Goal: Book appointment/travel/reservation

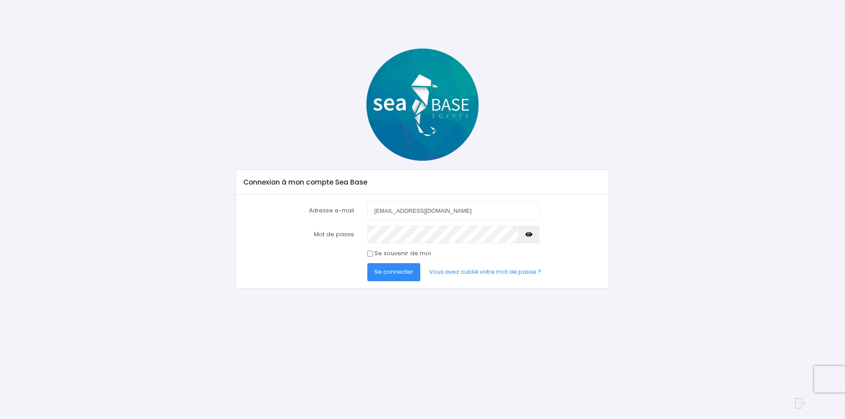
click at [378, 274] on span "Se connecter" at bounding box center [393, 271] width 39 height 8
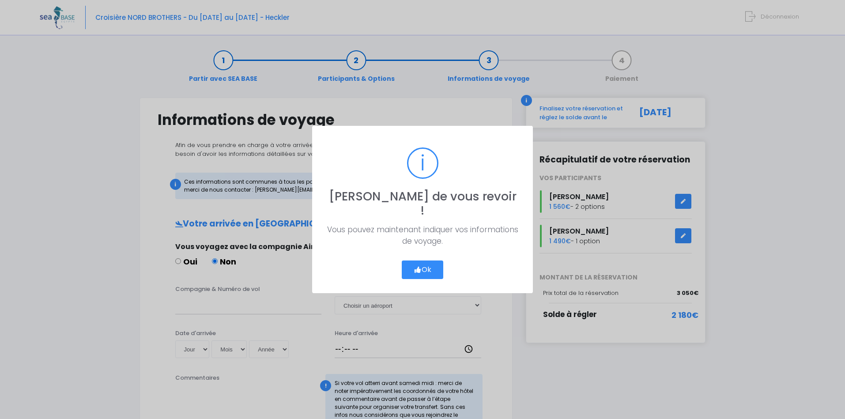
click at [423, 266] on button "Ok" at bounding box center [422, 269] width 41 height 19
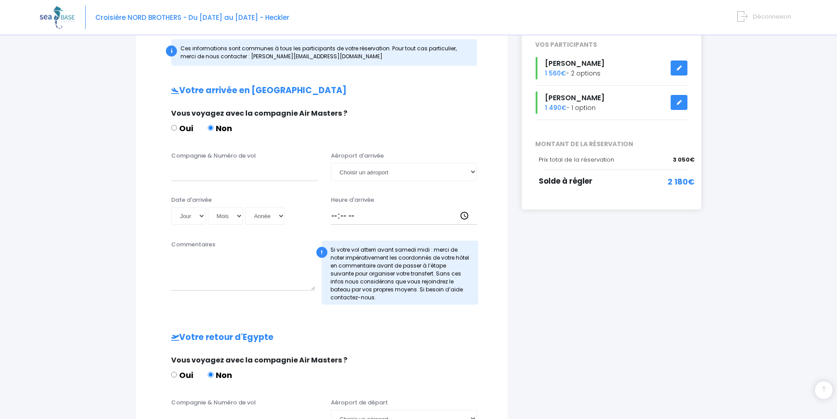
scroll to position [132, 0]
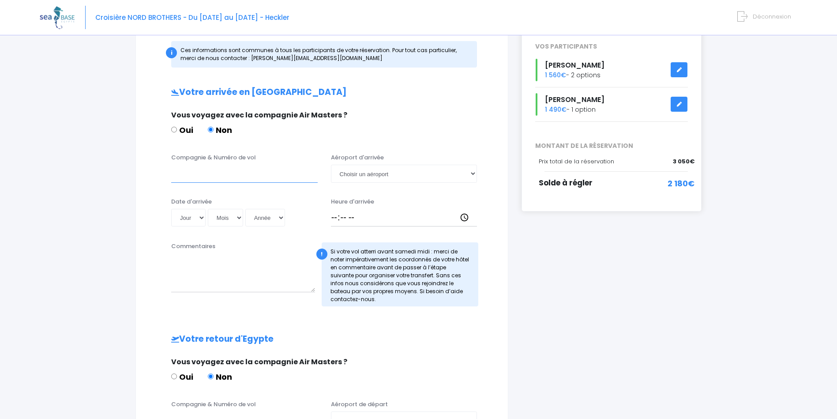
click at [222, 176] on input "Compagnie & Numéro de vol" at bounding box center [244, 174] width 147 height 18
type input "Compagnie Corendon vol XR1067"
click at [331, 165] on select "Choisir un aéroport Hurghada Marsa Alam" at bounding box center [404, 174] width 147 height 18
select select "Hurghada"
click option "Hurghada" at bounding box center [0, 0] width 0 height 0
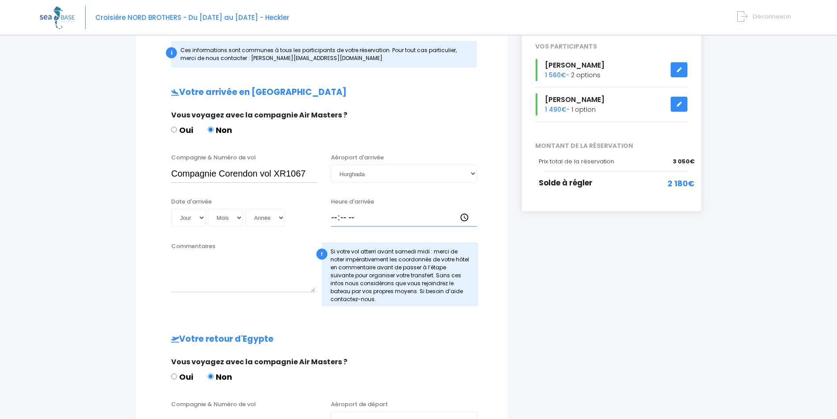
click at [334, 218] on input "Heure d'arrivée" at bounding box center [404, 218] width 147 height 18
type input "20:25"
click at [171, 209] on select "Jour 01 02 03 04 05 06 07 08 09 10 11 12 13 14 15 16 17 18 19 20 21 22 23 24 25…" at bounding box center [188, 218] width 34 height 18
select select "25"
click option "25" at bounding box center [0, 0] width 0 height 0
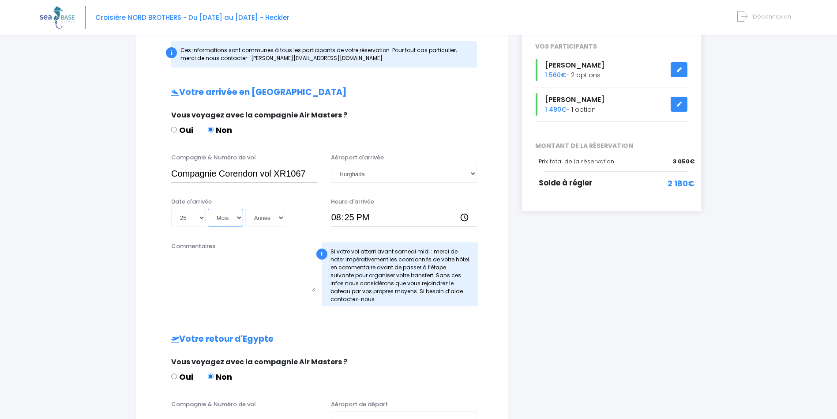
click at [208, 209] on select "Mois 01 02 03 04 05 06 07 08 09 10 11 12" at bounding box center [225, 218] width 35 height 18
select select "10"
click option "10" at bounding box center [0, 0] width 0 height 0
click at [245, 209] on select "Année 2045 2044 2043 2042 2041 2040 2039 2038 2037 2036 2035 2034 2033 2032 203…" at bounding box center [265, 218] width 40 height 18
select select "2025"
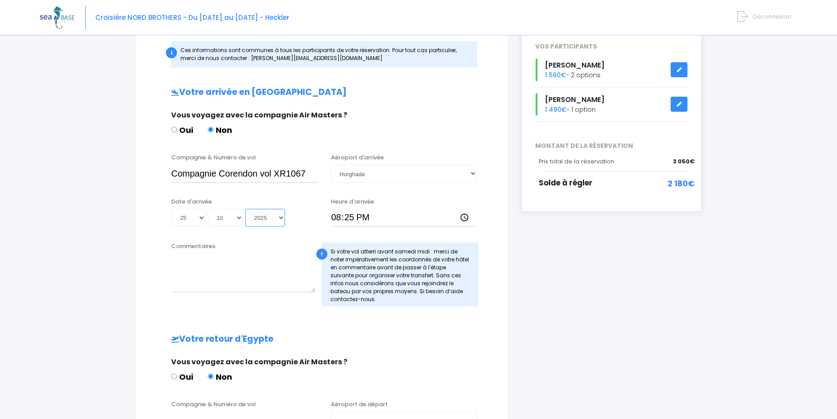
click option "2025" at bounding box center [0, 0] width 0 height 0
type input "2025-10-25"
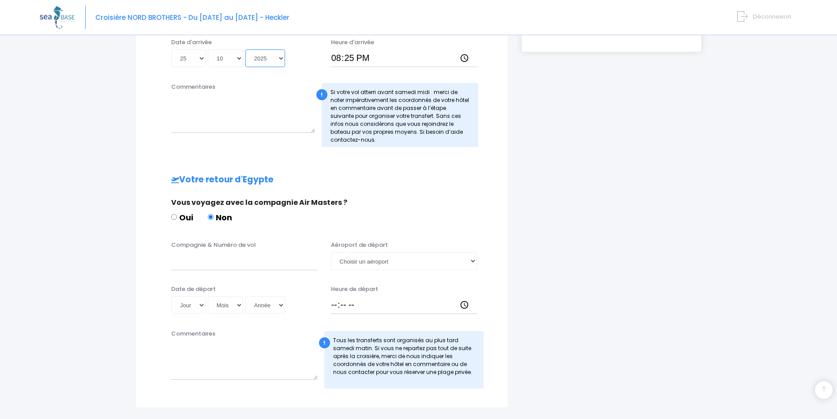
scroll to position [312, 0]
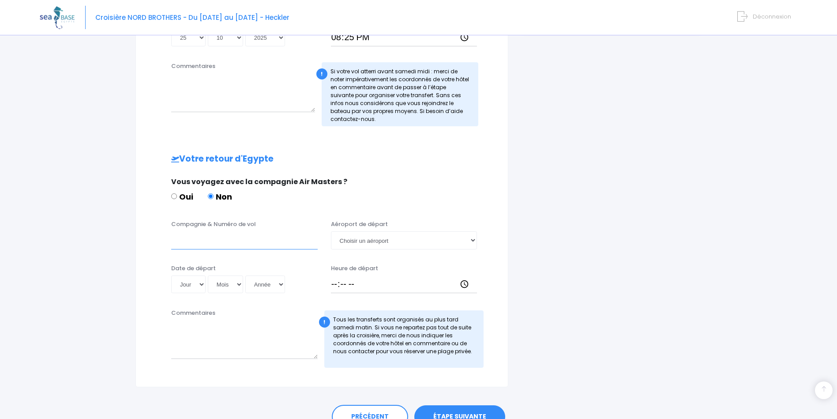
click at [219, 245] on input "Compagnie & Numéro de vol" at bounding box center [244, 240] width 147 height 18
type input "Compagnie Easyjet vol EJU7978"
click at [331, 231] on select "Choisir un aéroport Hurghada Marsa Alam" at bounding box center [404, 240] width 147 height 18
select select "Hurghada"
click option "Hurghada" at bounding box center [0, 0] width 0 height 0
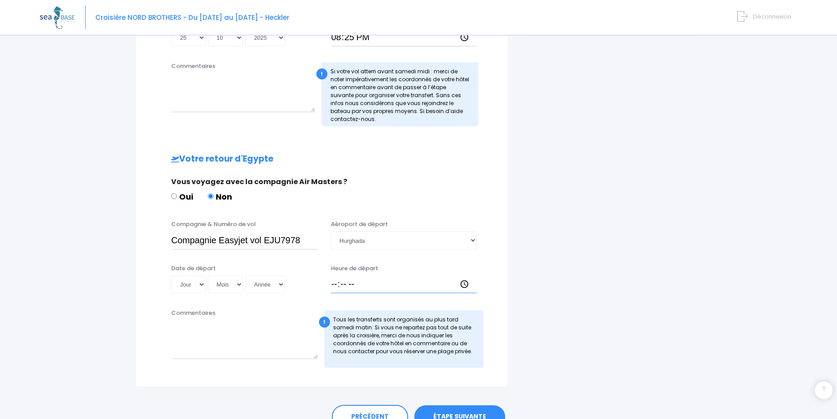
click at [334, 285] on input "Heure de départ" at bounding box center [404, 284] width 147 height 18
type input "15:00"
click at [171, 275] on select "Jour 01 02 03 04 05 06 07 08 09 10 11 12 13 14 15 16 17 18 19 20 21 22 23 24 25…" at bounding box center [188, 284] width 34 height 18
select select "01"
click option "01" at bounding box center [0, 0] width 0 height 0
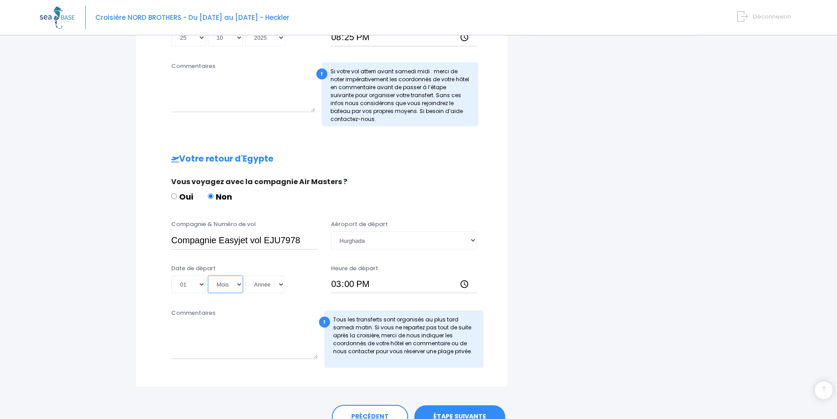
click at [208, 275] on select "Mois 01 02 03 04 05 06 07 08 09 10 11 12" at bounding box center [225, 284] width 35 height 18
select select "11"
click option "11" at bounding box center [0, 0] width 0 height 0
click at [245, 275] on select "Année 2045 2044 2043 2042 2041 2040 2039 2038 2037 2036 2035 2034 2033 2032 203…" at bounding box center [265, 284] width 40 height 18
select select "2025"
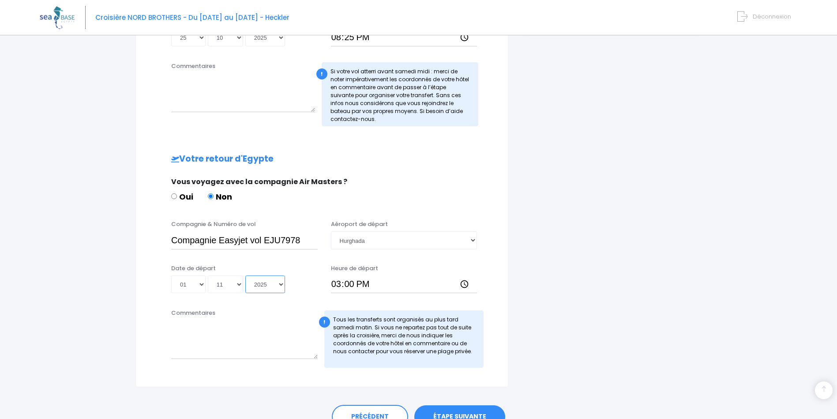
click option "2025" at bounding box center [0, 0] width 0 height 0
type input "2025-11-01"
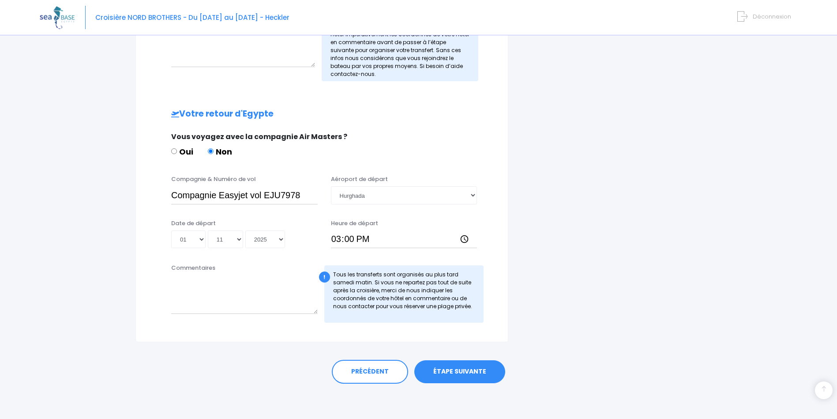
click at [447, 373] on link "ÉTAPE SUIVANTE" at bounding box center [459, 371] width 91 height 23
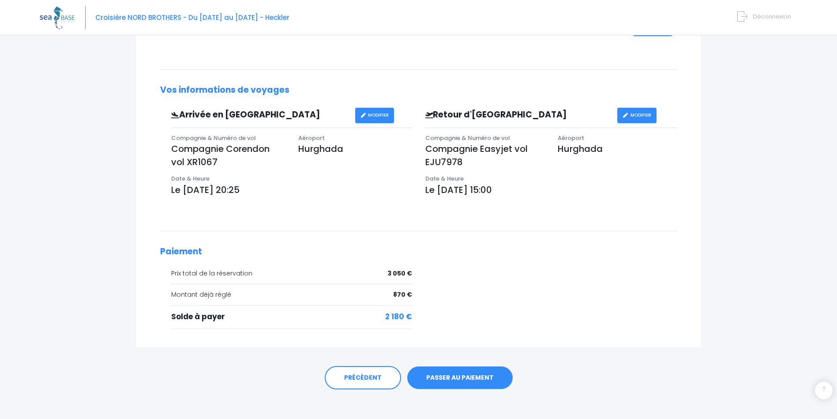
scroll to position [240, 0]
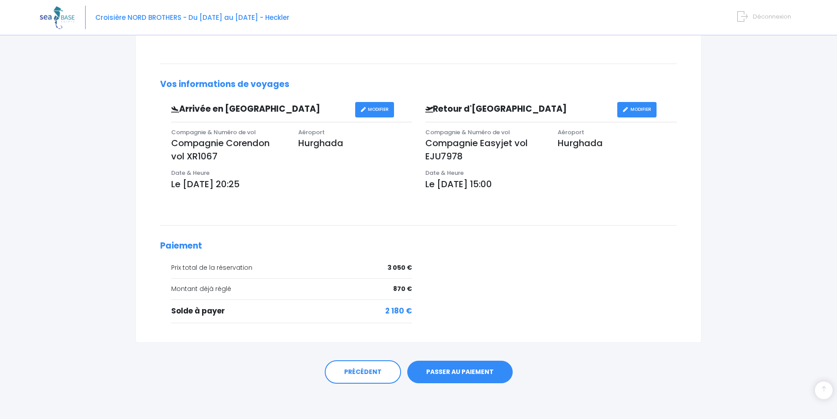
click at [454, 380] on link "PASSER AU PAIEMENT" at bounding box center [459, 372] width 105 height 23
click at [454, 373] on link "PASSER AU PAIEMENT" at bounding box center [459, 372] width 105 height 23
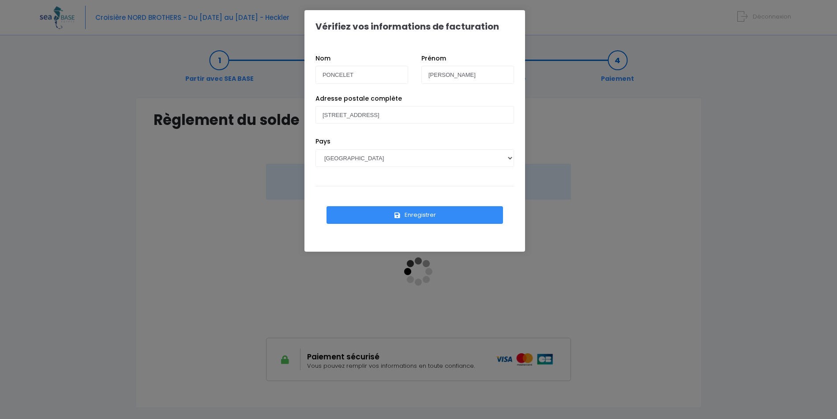
click at [415, 216] on button "Enregistrer" at bounding box center [415, 215] width 177 height 18
click at [316, 149] on select "AFGHANISTAN AFRIQUE DU SUD ÅLAND, ÎLES ALBANIE ALGÉRIE ALLEMAGNE ANDORRE ANGOLA…" at bounding box center [415, 158] width 199 height 18
select select "BE"
click option "[GEOGRAPHIC_DATA]" at bounding box center [0, 0] width 0 height 0
click at [427, 217] on button "Enregistrer" at bounding box center [415, 215] width 177 height 18
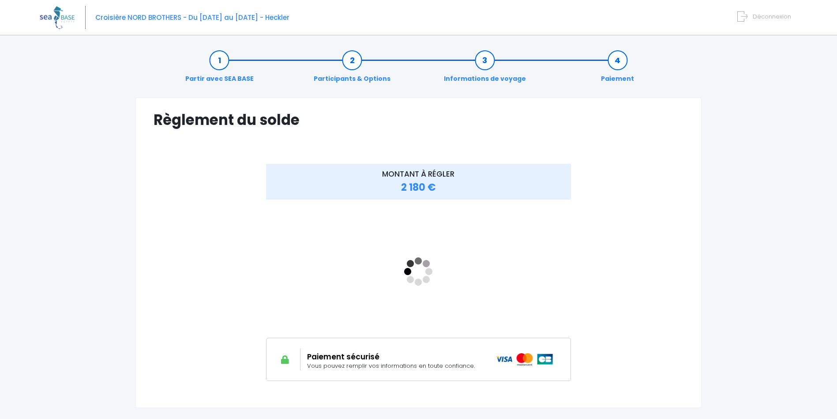
click at [668, 282] on div "MONTANT À RÉGLER 2 180 €" at bounding box center [419, 279] width 530 height 230
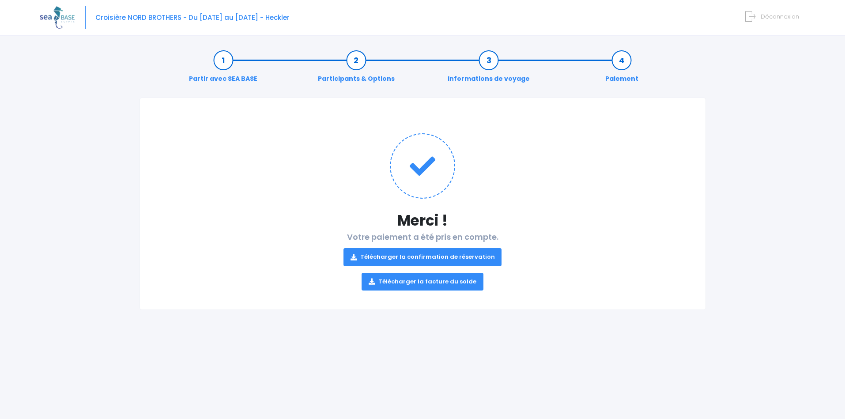
click at [432, 257] on link "Télécharger la confirmation de réservation" at bounding box center [422, 257] width 158 height 18
click at [427, 280] on link "Télécharger la facture du solde" at bounding box center [422, 282] width 122 height 18
